Goal: Information Seeking & Learning: Check status

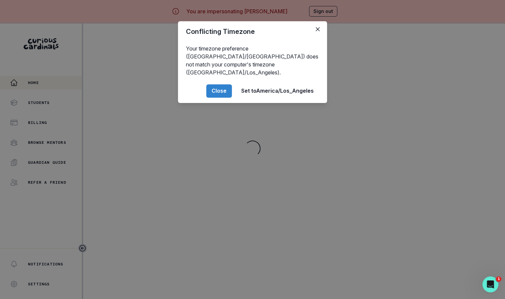
click at [143, 219] on div "Conflicting Timezone Your timezone preference (America/[GEOGRAPHIC_DATA]) does …" at bounding box center [252, 149] width 505 height 299
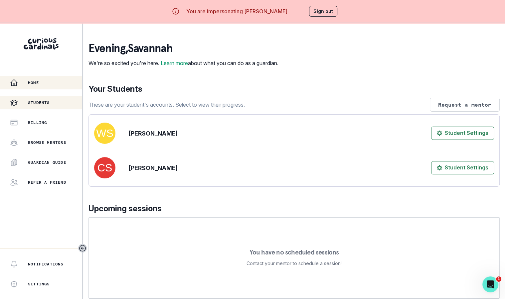
click at [51, 106] on button "Students" at bounding box center [41, 102] width 82 height 13
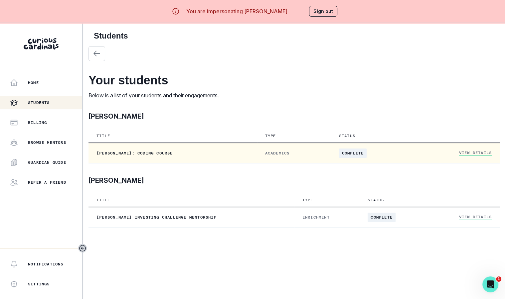
click at [463, 151] on link "View Details" at bounding box center [475, 153] width 33 height 6
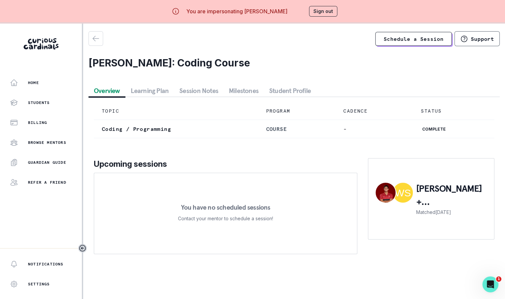
click at [208, 89] on button "Session Notes" at bounding box center [199, 91] width 50 height 12
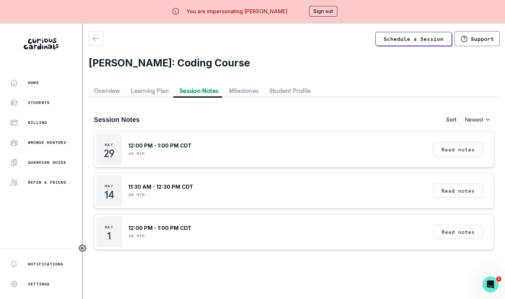
click at [153, 88] on button "Learning Plan" at bounding box center [149, 91] width 49 height 12
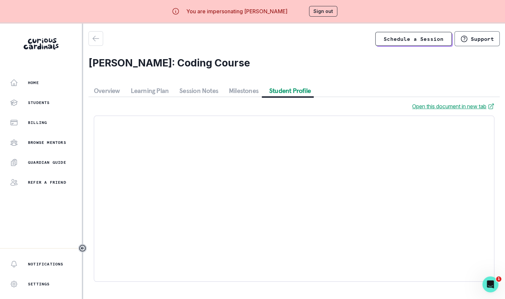
click at [283, 88] on button "Student Profile" at bounding box center [290, 91] width 52 height 12
click at [329, 11] on button "Sign out" at bounding box center [323, 11] width 28 height 11
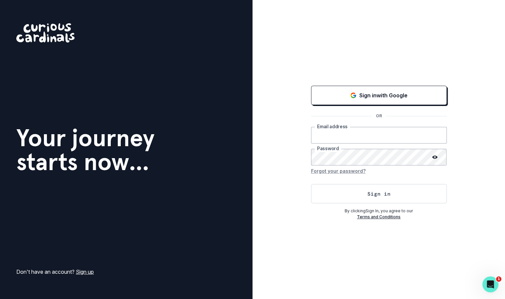
type input "[EMAIL_ADDRESS][DOMAIN_NAME]"
click at [358, 203] on div "Sign in with Google OR [EMAIL_ADDRESS][DOMAIN_NAME] Email address Password Forg…" at bounding box center [379, 152] width 136 height 136
click at [358, 191] on button "Sign in" at bounding box center [379, 193] width 136 height 19
